Goal: Entertainment & Leisure: Consume media (video, audio)

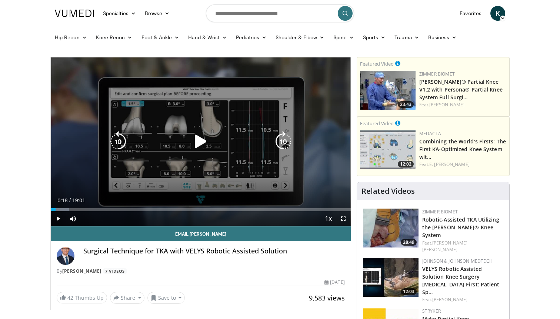
click at [190, 147] on icon "Video Player" at bounding box center [200, 141] width 21 height 21
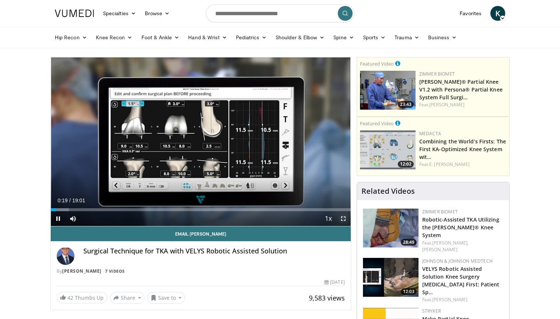
click at [341, 218] on span "Video Player" at bounding box center [343, 218] width 15 height 15
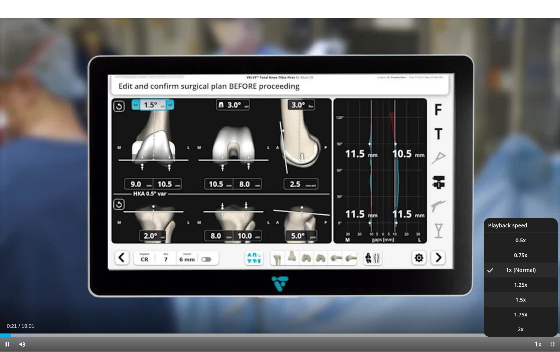
click at [525, 297] on span "1.5x" at bounding box center [521, 299] width 10 height 7
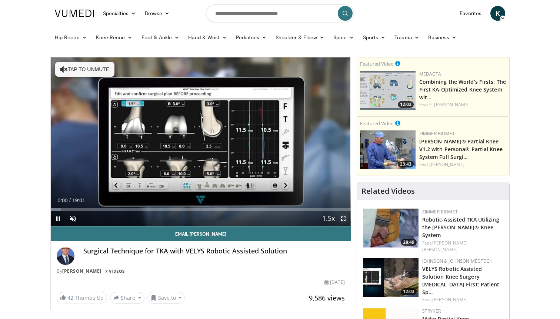
click at [346, 217] on span "Video Player" at bounding box center [343, 218] width 15 height 15
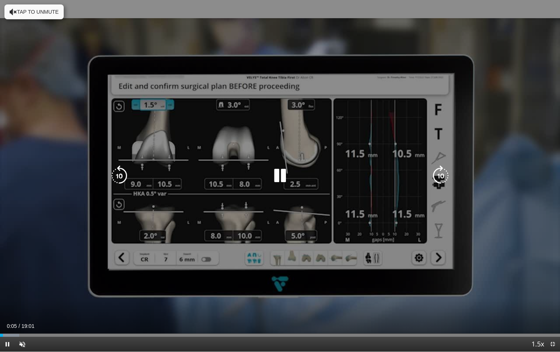
click at [432, 173] on icon "Video Player" at bounding box center [441, 175] width 21 height 21
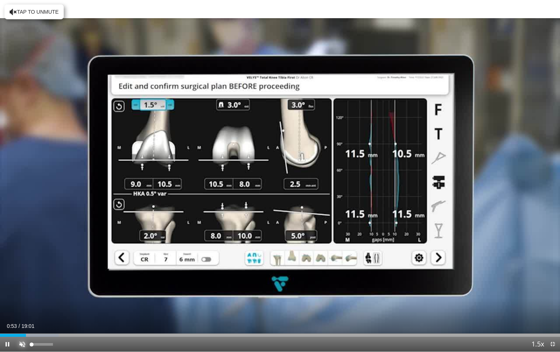
click at [27, 319] on span "Video Player" at bounding box center [22, 343] width 15 height 15
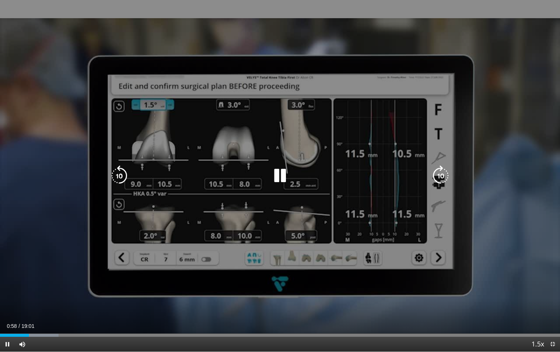
click at [448, 176] on icon "Video Player" at bounding box center [441, 175] width 21 height 21
click at [276, 175] on icon "Video Player" at bounding box center [280, 175] width 21 height 21
click at [122, 170] on icon "Video Player" at bounding box center [119, 175] width 21 height 21
click at [272, 178] on icon "Video Player" at bounding box center [280, 175] width 21 height 21
click at [126, 176] on icon "Video Player" at bounding box center [119, 175] width 21 height 21
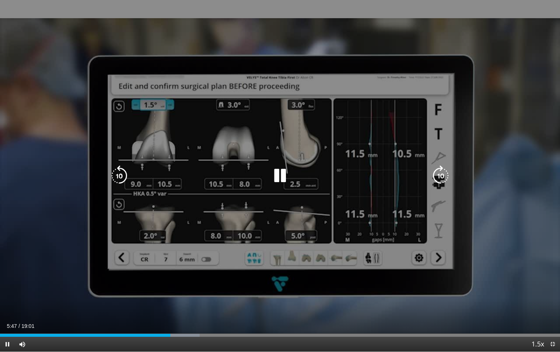
click at [297, 173] on div "Video Player" at bounding box center [280, 175] width 336 height 15
click at [294, 173] on div "Video Player" at bounding box center [280, 175] width 336 height 15
click at [120, 177] on icon "Video Player" at bounding box center [119, 175] width 21 height 21
click at [280, 175] on icon "Video Player" at bounding box center [280, 175] width 21 height 21
click at [273, 175] on icon "Video Player" at bounding box center [280, 175] width 21 height 21
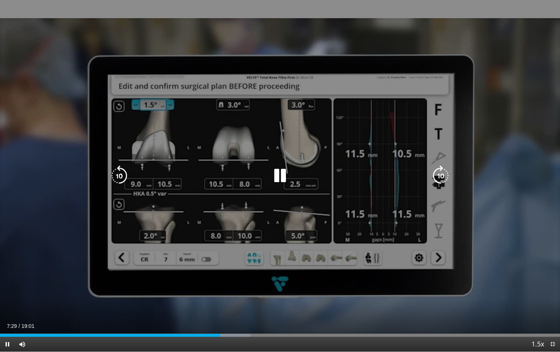
click at [119, 173] on icon "Video Player" at bounding box center [119, 175] width 21 height 21
click at [121, 177] on icon "Video Player" at bounding box center [119, 175] width 21 height 21
click at [280, 173] on icon "Video Player" at bounding box center [280, 175] width 21 height 21
click at [278, 174] on icon "Video Player" at bounding box center [280, 175] width 21 height 21
click at [283, 167] on icon "Video Player" at bounding box center [280, 175] width 21 height 21
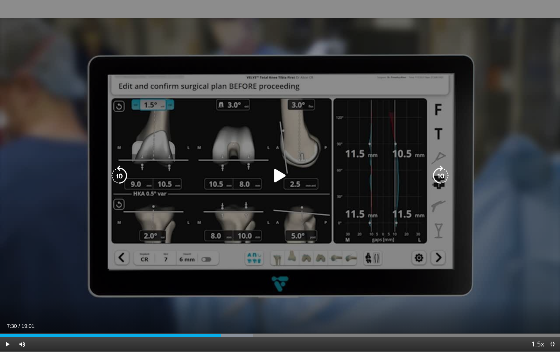
click at [282, 169] on icon "Video Player" at bounding box center [280, 175] width 21 height 21
click at [122, 175] on icon "Video Player" at bounding box center [119, 175] width 21 height 21
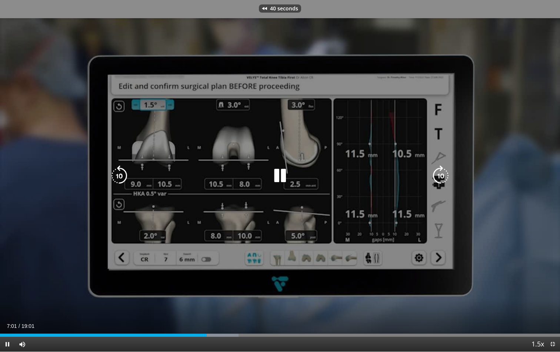
click at [122, 175] on icon "Video Player" at bounding box center [119, 175] width 21 height 21
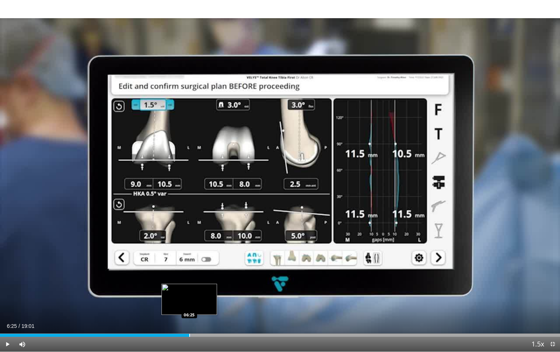
click at [189, 319] on div "Progress Bar" at bounding box center [189, 334] width 1 height 3
click at [186, 319] on div "Loaded : 39.46% 06:27 06:20" at bounding box center [280, 334] width 560 height 3
click at [183, 319] on div "Progress Bar" at bounding box center [183, 334] width 1 height 3
click at [177, 319] on div "Progress Bar" at bounding box center [177, 334] width 1 height 3
click at [174, 319] on div "Progress Bar" at bounding box center [174, 334] width 1 height 3
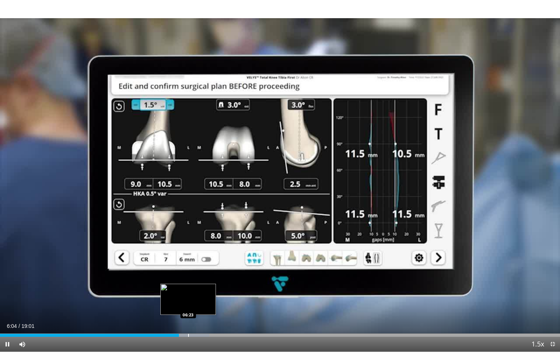
click at [188, 319] on div "Progress Bar" at bounding box center [188, 334] width 1 height 3
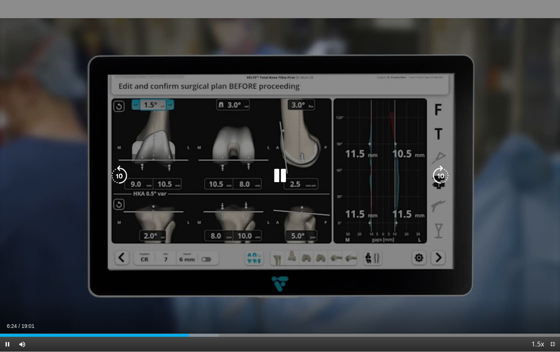
click at [195, 319] on video-js "**********" at bounding box center [280, 176] width 560 height 352
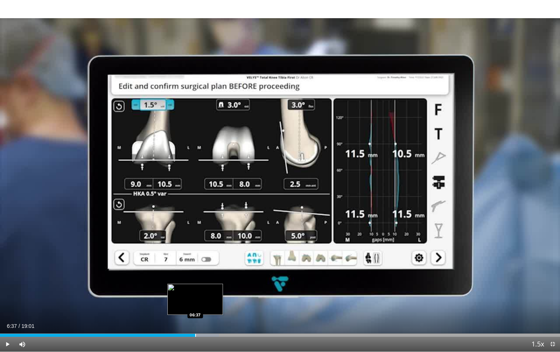
click at [195, 319] on div "Progress Bar" at bounding box center [195, 334] width 1 height 3
click at [203, 319] on div "Progress Bar" at bounding box center [202, 334] width 1 height 3
click at [211, 319] on div "Progress Bar" at bounding box center [211, 334] width 1 height 3
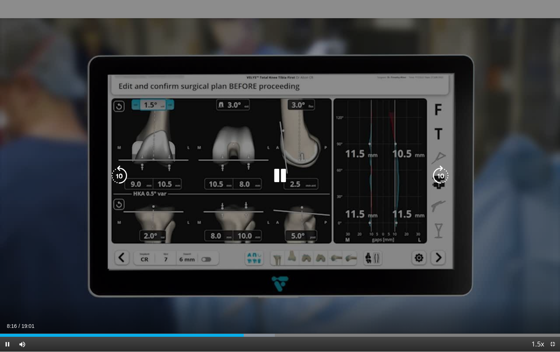
click at [119, 176] on icon "Video Player" at bounding box center [119, 175] width 21 height 21
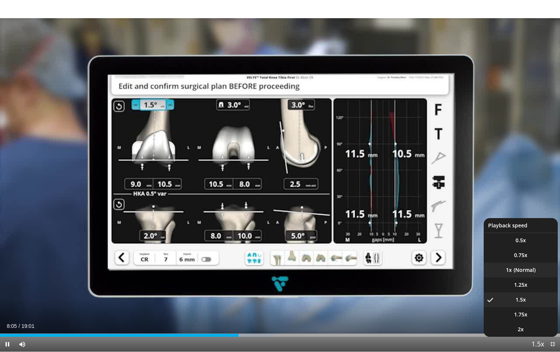
click at [526, 272] on li "1x" at bounding box center [521, 269] width 74 height 15
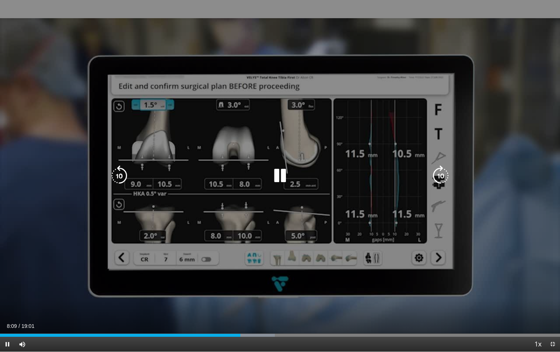
click at [282, 173] on icon "Video Player" at bounding box center [280, 175] width 21 height 21
click at [120, 167] on icon "Video Player" at bounding box center [119, 175] width 21 height 21
click at [441, 178] on icon "Video Player" at bounding box center [441, 175] width 21 height 21
click at [121, 170] on icon "Video Player" at bounding box center [119, 175] width 21 height 21
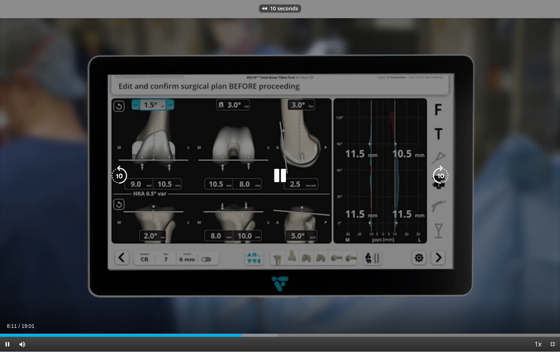
click at [162, 213] on div "10 seconds Tap to unmute" at bounding box center [280, 175] width 560 height 351
click at [113, 175] on icon "Video Player" at bounding box center [119, 175] width 21 height 21
click at [276, 183] on icon "Video Player" at bounding box center [280, 175] width 21 height 21
click at [275, 179] on icon "Video Player" at bounding box center [280, 175] width 21 height 21
click at [283, 177] on icon "Video Player" at bounding box center [280, 175] width 21 height 21
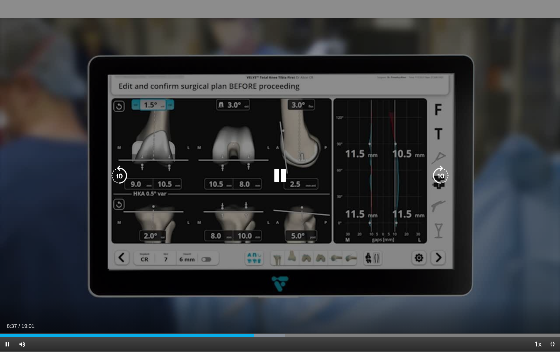
click at [192, 265] on div "20 seconds Tap to unmute" at bounding box center [280, 175] width 560 height 351
click at [208, 265] on div "20 seconds Tap to unmute" at bounding box center [280, 175] width 560 height 351
click at [293, 170] on div "Video Player" at bounding box center [280, 175] width 336 height 15
click at [281, 175] on icon "Video Player" at bounding box center [280, 175] width 21 height 21
click at [302, 91] on div "20 seconds Tap to unmute" at bounding box center [280, 175] width 560 height 351
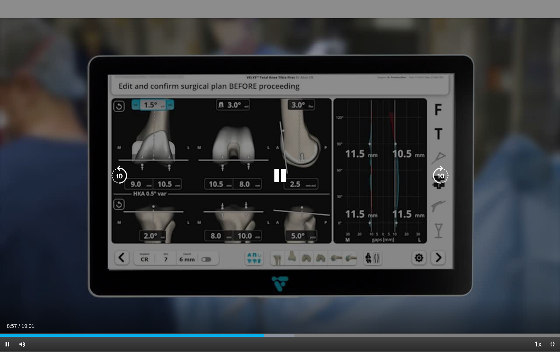
click at [161, 216] on div "20 seconds Tap to unmute" at bounding box center [280, 175] width 560 height 351
click at [185, 215] on div "20 seconds Tap to unmute" at bounding box center [280, 175] width 560 height 351
click at [222, 219] on div "20 seconds Tap to unmute" at bounding box center [280, 175] width 560 height 351
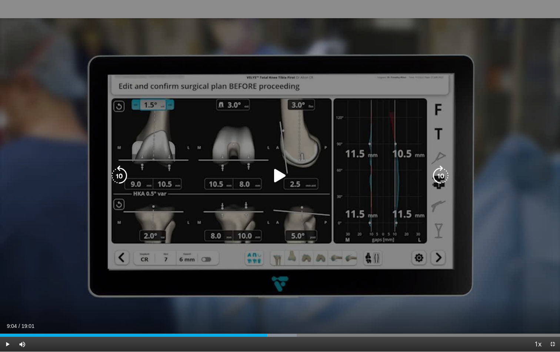
click at [215, 217] on div "20 seconds Tap to unmute" at bounding box center [280, 175] width 560 height 351
click at [279, 181] on icon "Video Player" at bounding box center [280, 175] width 21 height 21
click at [285, 179] on icon "Video Player" at bounding box center [280, 175] width 21 height 21
click at [246, 240] on div "20 seconds Tap to unmute" at bounding box center [280, 175] width 560 height 351
click at [218, 240] on div "20 seconds Tap to unmute" at bounding box center [280, 175] width 560 height 351
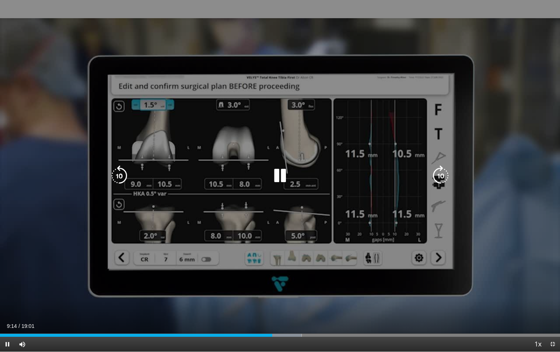
click at [280, 178] on icon "Video Player" at bounding box center [280, 175] width 21 height 21
click at [280, 160] on div "20 seconds Tap to unmute" at bounding box center [280, 175] width 560 height 351
click at [284, 181] on icon "Video Player" at bounding box center [280, 175] width 21 height 21
click at [282, 178] on icon "Video Player" at bounding box center [280, 175] width 21 height 21
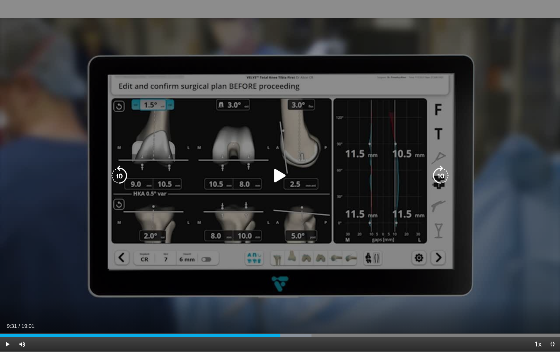
click at [282, 177] on icon "Video Player" at bounding box center [280, 175] width 21 height 21
click at [277, 174] on icon "Video Player" at bounding box center [280, 175] width 21 height 21
click at [280, 174] on icon "Video Player" at bounding box center [280, 175] width 21 height 21
click at [279, 173] on icon "Video Player" at bounding box center [280, 175] width 21 height 21
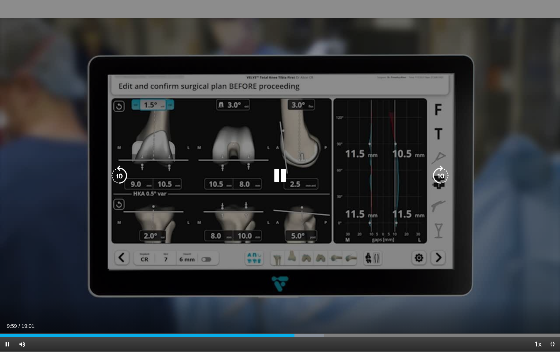
click at [280, 173] on icon "Video Player" at bounding box center [280, 175] width 21 height 21
click at [278, 175] on icon "Video Player" at bounding box center [280, 175] width 21 height 21
click at [119, 172] on div "20 seconds Tap to unmute" at bounding box center [280, 175] width 560 height 351
click at [113, 181] on icon "Video Player" at bounding box center [119, 175] width 21 height 21
click at [287, 177] on icon "Video Player" at bounding box center [280, 175] width 21 height 21
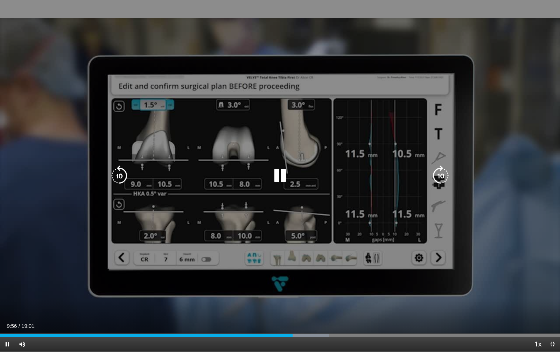
click at [120, 173] on icon "Video Player" at bounding box center [119, 175] width 21 height 21
click at [120, 174] on icon "Video Player" at bounding box center [119, 175] width 21 height 21
click at [117, 172] on icon "Video Player" at bounding box center [119, 175] width 21 height 21
click at [122, 175] on icon "Video Player" at bounding box center [119, 175] width 21 height 21
click at [280, 179] on icon "Video Player" at bounding box center [280, 175] width 21 height 21
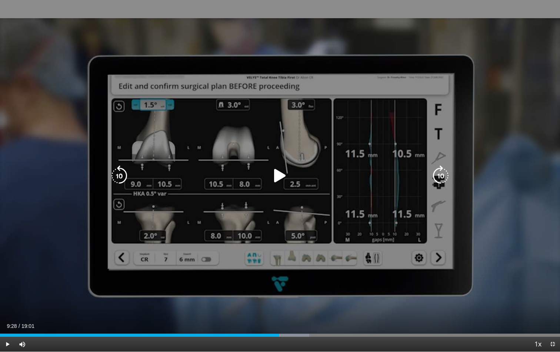
click at [278, 174] on icon "Video Player" at bounding box center [280, 175] width 21 height 21
click at [284, 172] on icon "Video Player" at bounding box center [280, 175] width 21 height 21
click at [281, 179] on icon "Video Player" at bounding box center [280, 175] width 21 height 21
click at [170, 131] on div "20 seconds Tap to unmute" at bounding box center [280, 175] width 560 height 351
click at [282, 178] on icon "Video Player" at bounding box center [280, 175] width 21 height 21
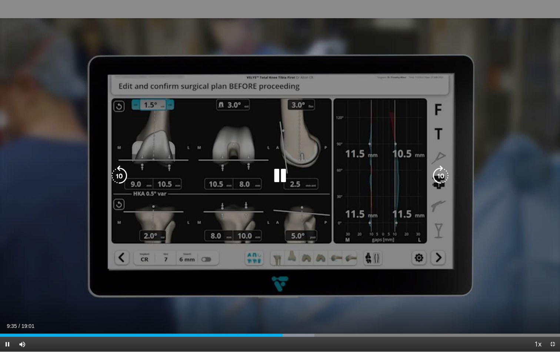
click at [278, 175] on icon "Video Player" at bounding box center [280, 175] width 21 height 21
click at [280, 177] on icon "Video Player" at bounding box center [280, 175] width 21 height 21
click at [278, 176] on icon "Video Player" at bounding box center [280, 175] width 21 height 21
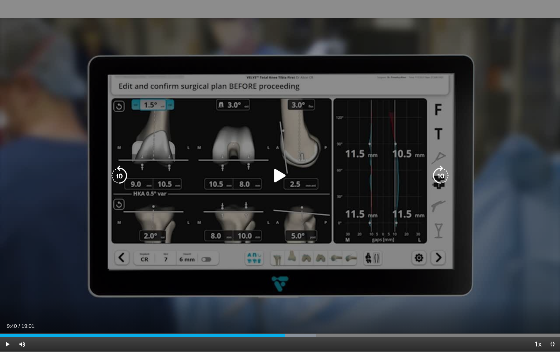
click at [278, 176] on icon "Video Player" at bounding box center [280, 175] width 21 height 21
click at [281, 177] on icon "Video Player" at bounding box center [280, 175] width 21 height 21
click at [272, 165] on icon "Video Player" at bounding box center [280, 175] width 21 height 21
click at [282, 176] on icon "Video Player" at bounding box center [280, 175] width 21 height 21
click at [270, 169] on icon "Video Player" at bounding box center [280, 175] width 21 height 21
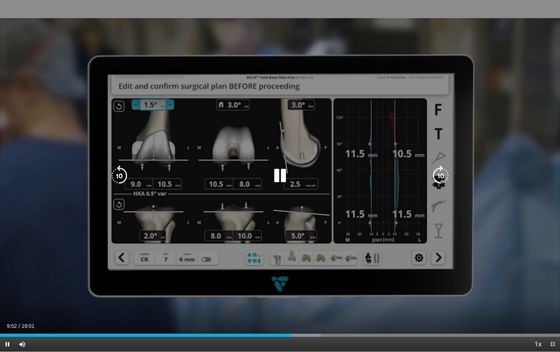
click at [287, 176] on icon "Video Player" at bounding box center [280, 175] width 21 height 21
click at [241, 146] on div "20 seconds Tap to unmute" at bounding box center [280, 175] width 560 height 351
click at [237, 137] on div "20 seconds Tap to unmute" at bounding box center [280, 175] width 560 height 351
click at [236, 122] on div "20 seconds Tap to unmute" at bounding box center [280, 175] width 560 height 351
click at [404, 160] on div "20 seconds Tap to unmute" at bounding box center [280, 175] width 560 height 351
